Goal: Check status: Check status

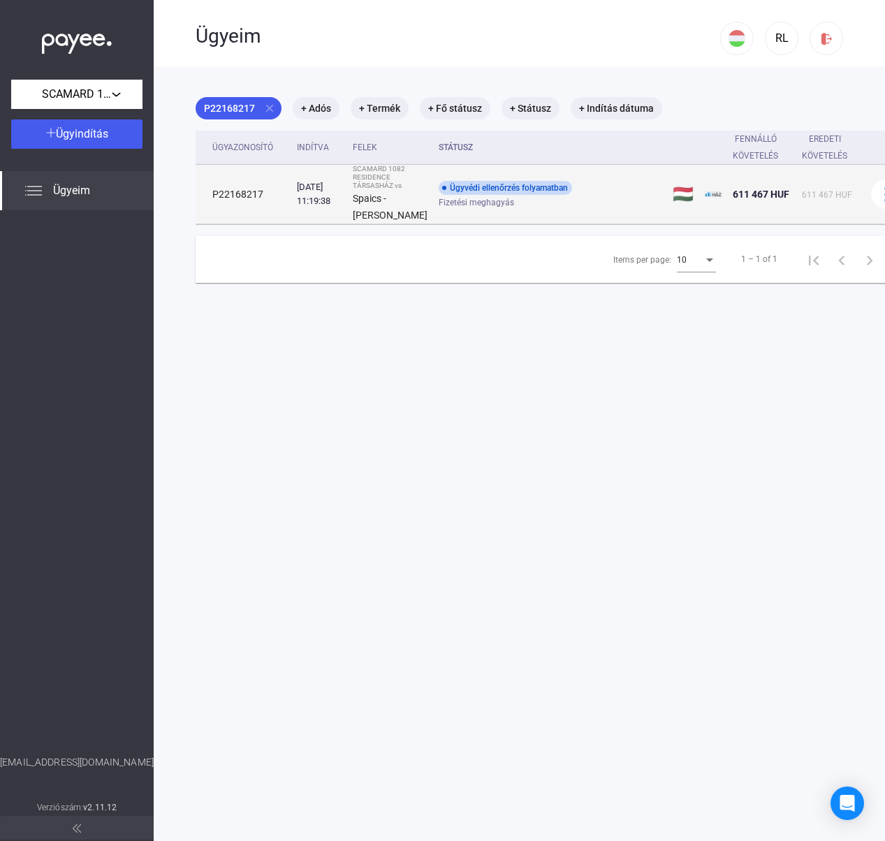
click at [486, 208] on div "Fizetési meghagyás" at bounding box center [550, 203] width 223 height 10
